Goal: Task Accomplishment & Management: Use online tool/utility

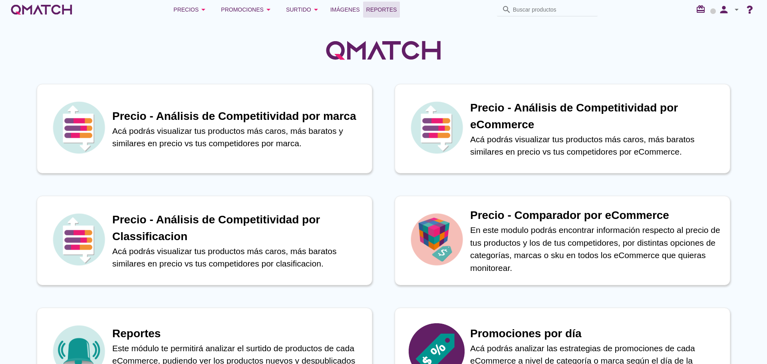
click at [366, 13] on span "Reportes" at bounding box center [381, 10] width 31 height 10
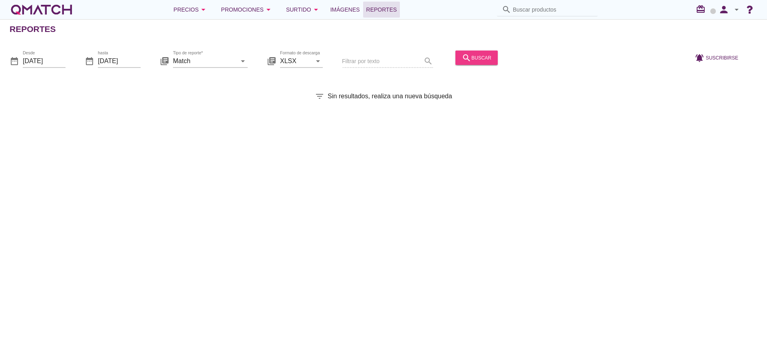
click at [462, 60] on icon "search" at bounding box center [467, 58] width 10 height 10
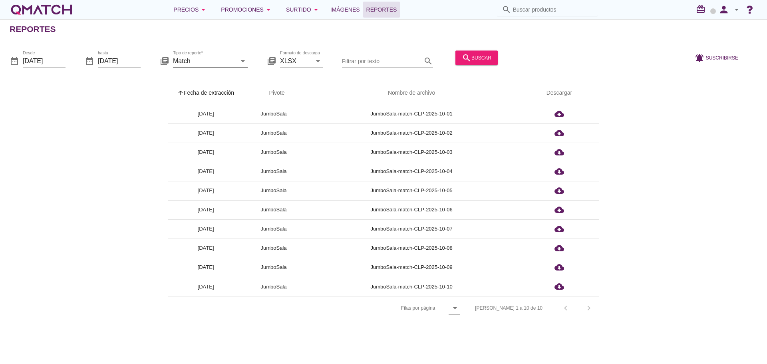
click at [226, 61] on input "Match" at bounding box center [205, 60] width 64 height 13
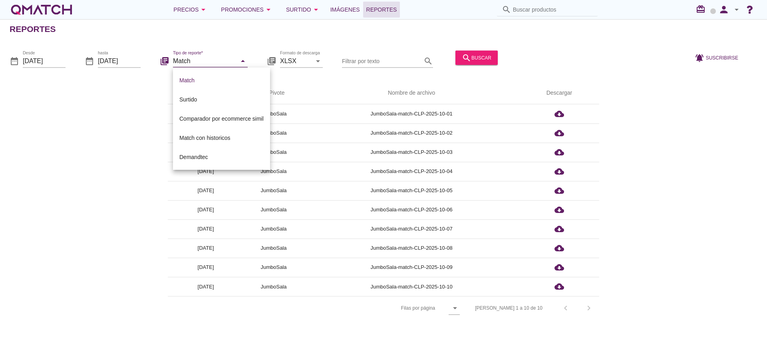
click at [620, 58] on div at bounding box center [593, 61] width 184 height 27
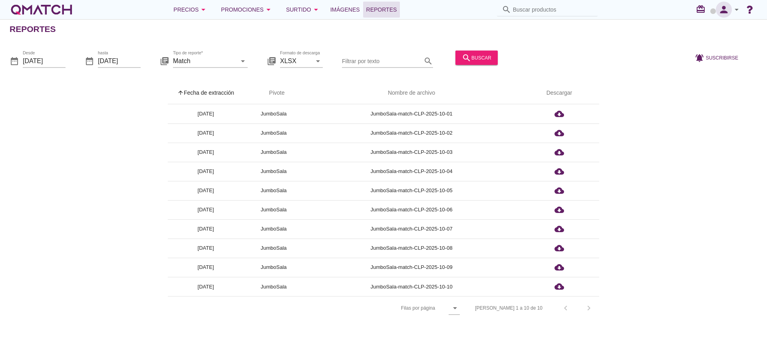
click at [719, 9] on icon "person" at bounding box center [724, 9] width 16 height 11
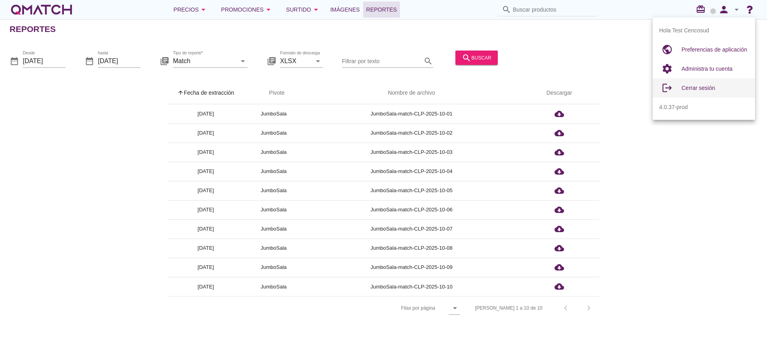
click at [706, 89] on span "Cerrar sesión" at bounding box center [698, 88] width 34 height 6
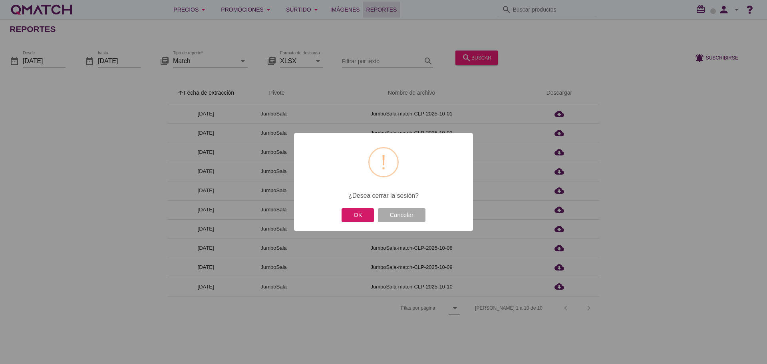
click at [353, 219] on button "OK" at bounding box center [358, 215] width 32 height 14
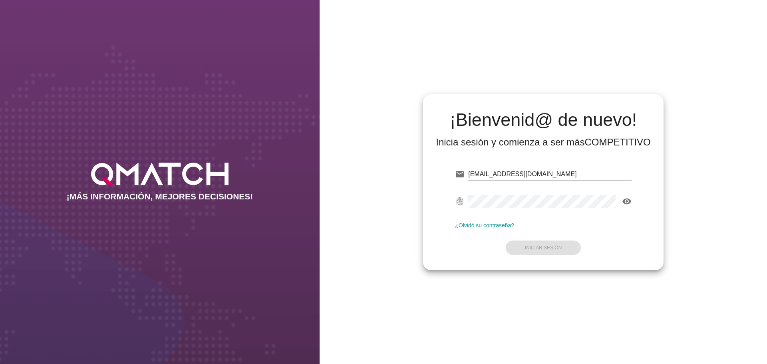
click at [564, 175] on input "[EMAIL_ADDRESS][DOMAIN_NAME]" at bounding box center [549, 174] width 163 height 13
click at [557, 172] on input "[EMAIL_ADDRESS][DOMAIN_NAME]" at bounding box center [549, 174] width 163 height 13
type input "[EMAIL_ADDRESS][DOMAIN_NAME]"
click at [540, 247] on strong "Iniciar Sesión" at bounding box center [543, 248] width 37 height 6
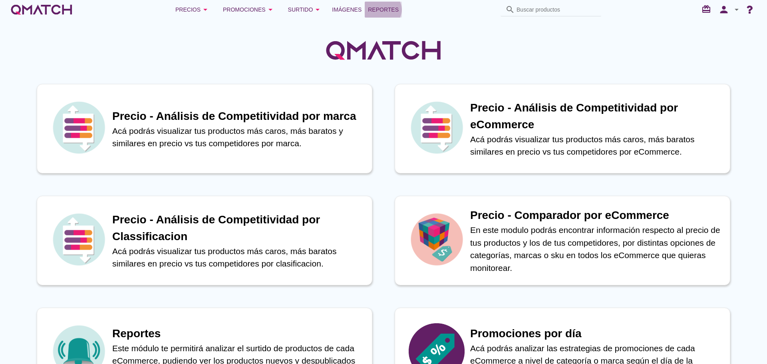
click at [392, 8] on span "Reportes" at bounding box center [383, 10] width 31 height 10
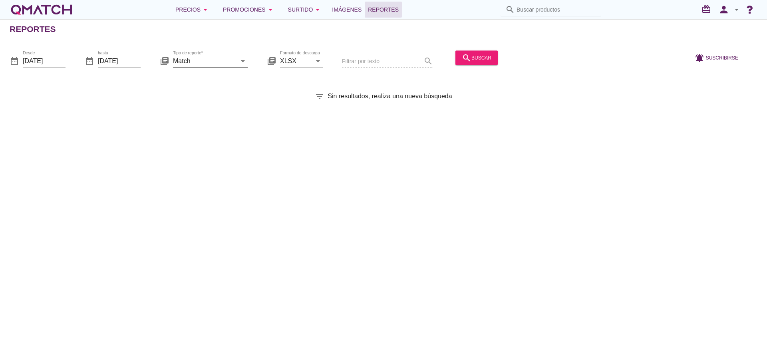
click at [216, 61] on input "Match" at bounding box center [205, 60] width 64 height 13
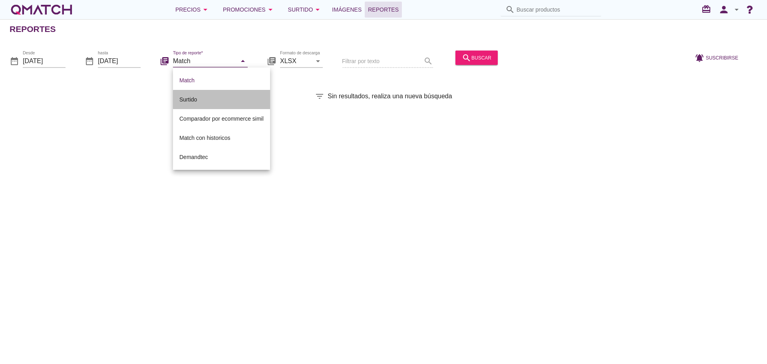
click at [222, 98] on div "Surtido" at bounding box center [221, 100] width 84 height 10
type input "Surtido"
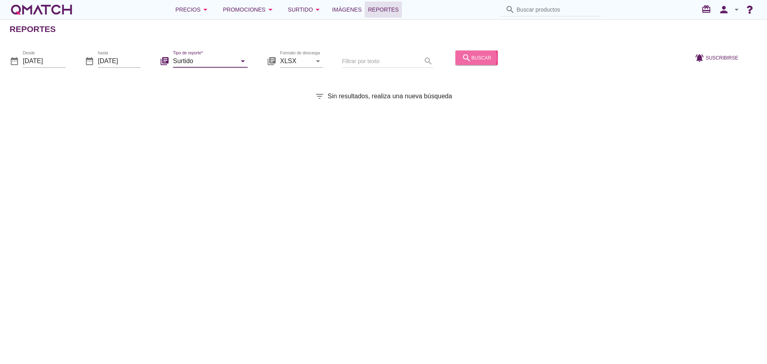
click at [480, 57] on div "search buscar" at bounding box center [477, 58] width 30 height 10
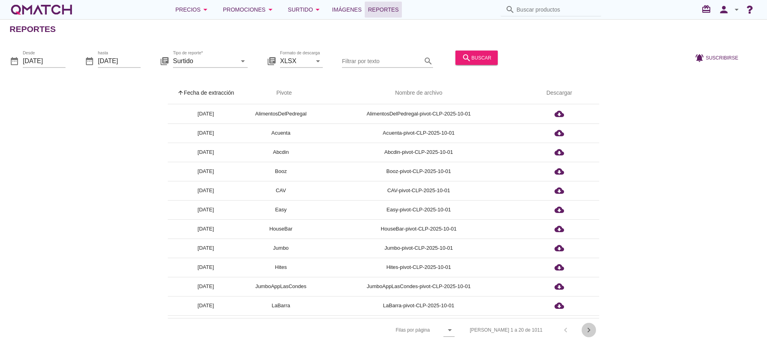
click at [590, 333] on icon "chevron_right" at bounding box center [589, 330] width 10 height 10
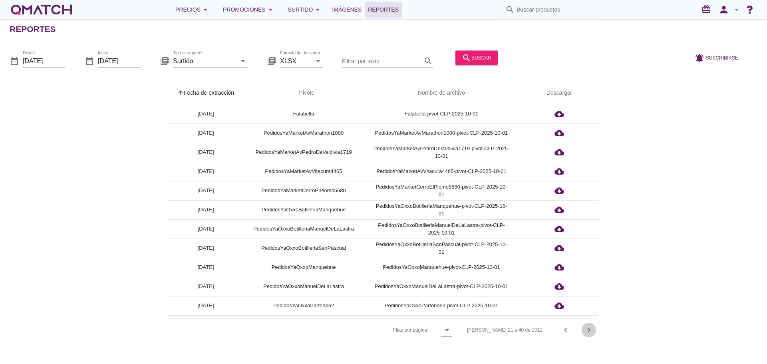
click at [590, 333] on icon "chevron_right" at bounding box center [589, 330] width 10 height 10
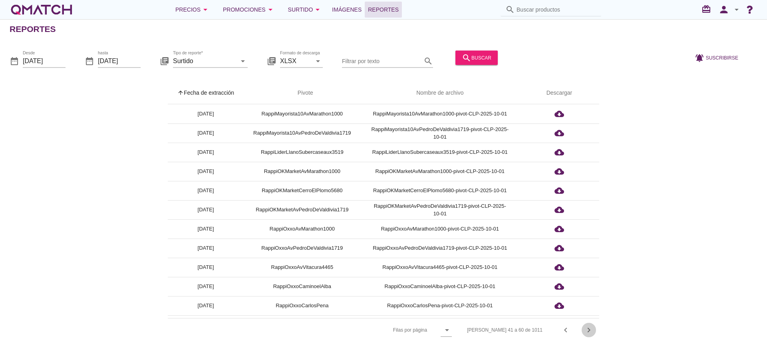
click at [590, 333] on icon "chevron_right" at bounding box center [589, 330] width 10 height 10
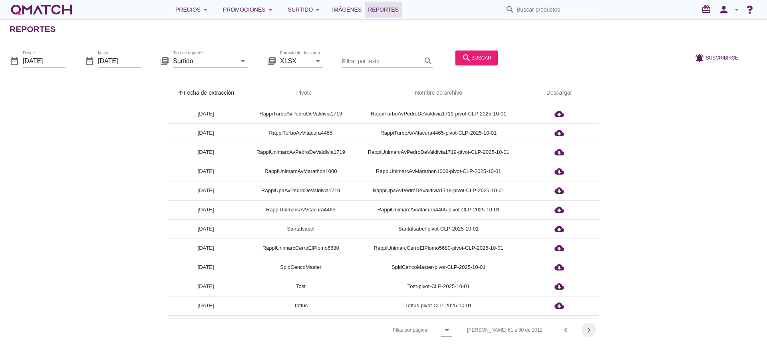
click at [590, 333] on icon "chevron_right" at bounding box center [589, 330] width 10 height 10
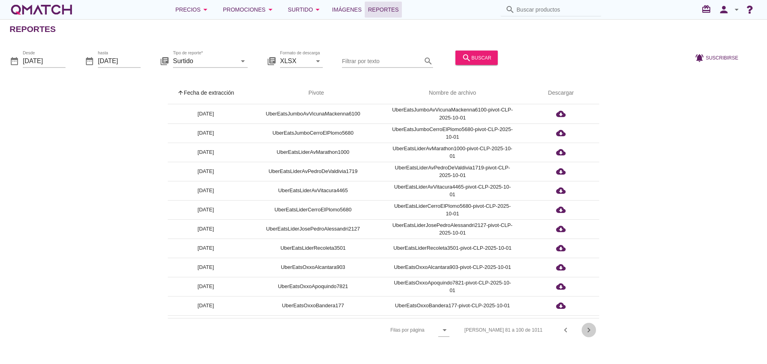
click at [590, 333] on icon "chevron_right" at bounding box center [589, 330] width 10 height 10
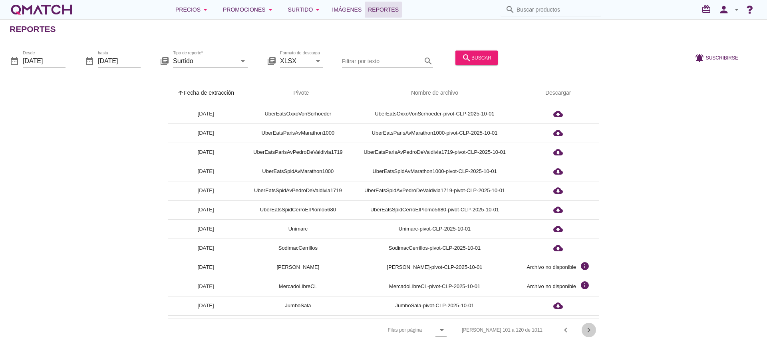
click at [590, 333] on icon "chevron_right" at bounding box center [589, 330] width 10 height 10
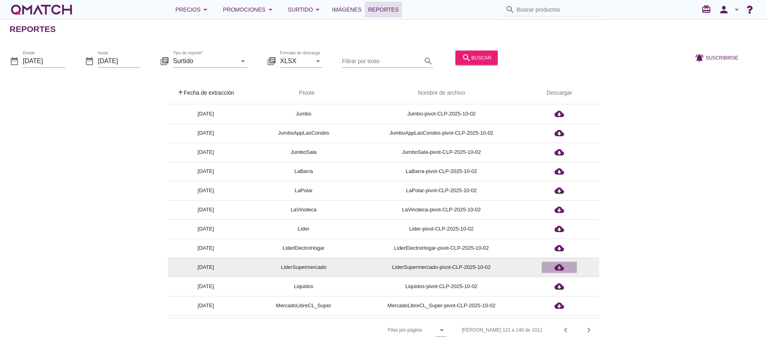
click at [557, 270] on icon "cloud_download" at bounding box center [559, 267] width 10 height 10
